Goal: Information Seeking & Learning: Learn about a topic

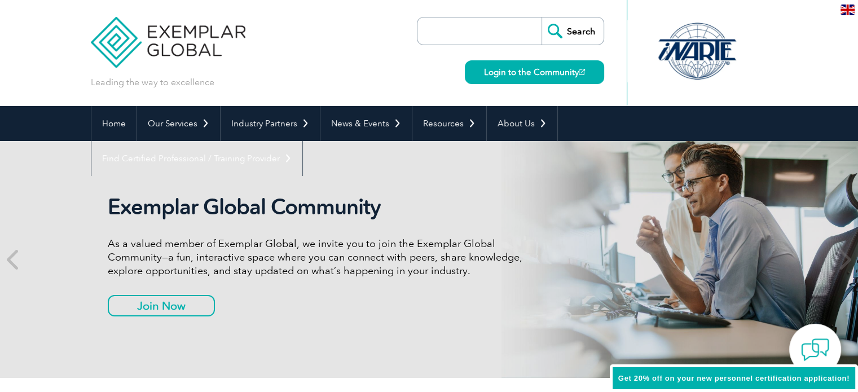
click at [500, 31] on input "search" at bounding box center [482, 30] width 118 height 27
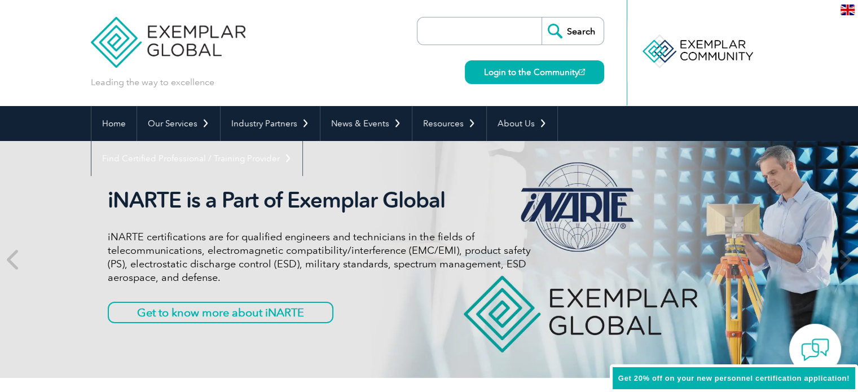
type input "ESD"
click at [580, 33] on input "Search" at bounding box center [573, 30] width 62 height 27
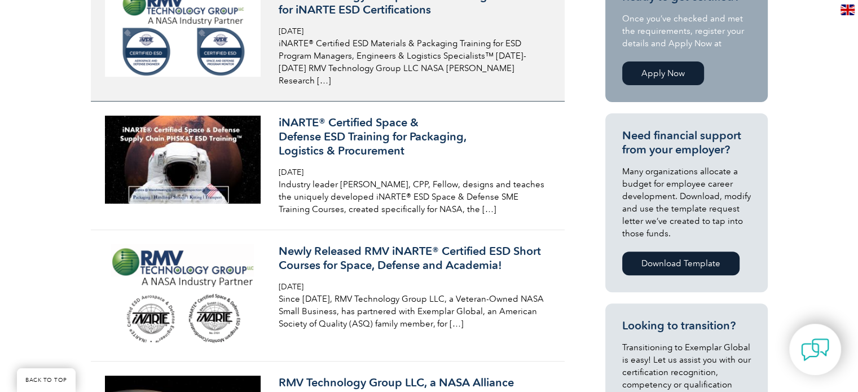
scroll to position [338, 0]
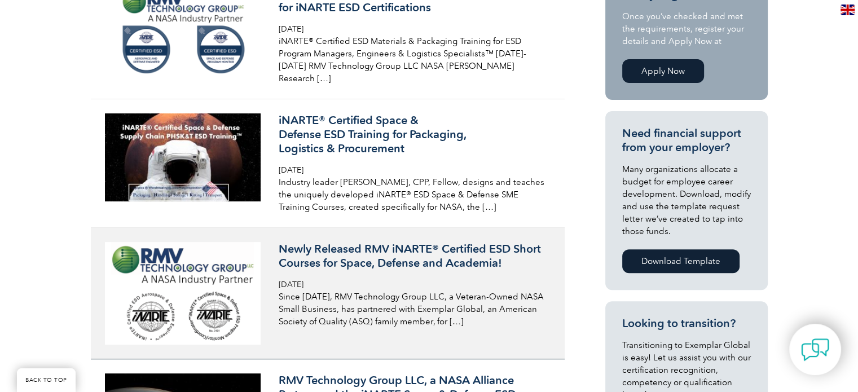
click at [402, 242] on h3 "Newly Released RMV iNARTE® Certified ESD Short Courses for Space, Defense and A…" at bounding box center [412, 256] width 267 height 28
